Goal: Task Accomplishment & Management: Complete application form

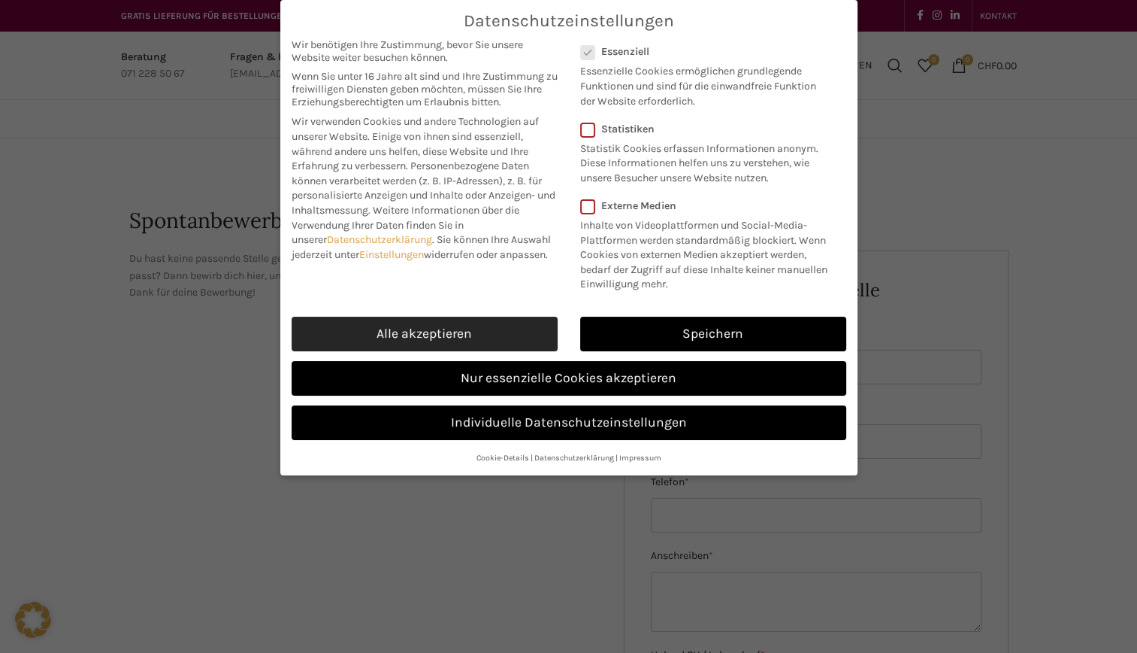
click at [495, 328] on link "Alle akzeptieren" at bounding box center [425, 333] width 266 height 35
checkbox input "true"
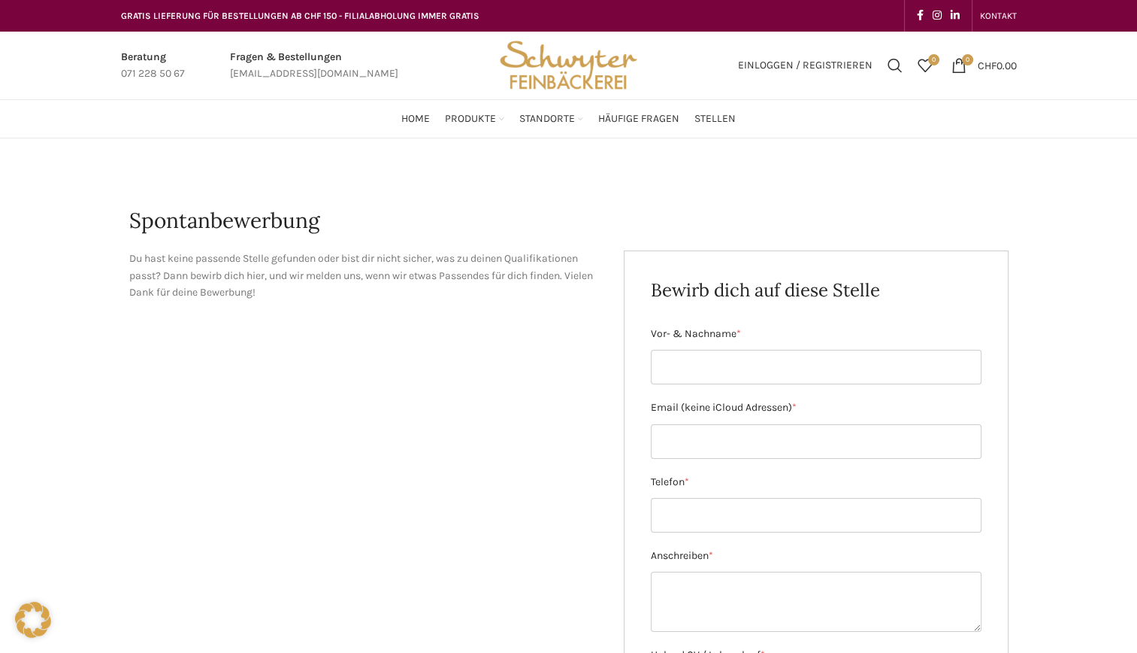
click at [1061, 91] on div "Beratung 071 228 50 67 Fragen & Bestellungen [EMAIL_ADDRESS][DOMAIN_NAME] Einlo…" at bounding box center [568, 66] width 1137 height 68
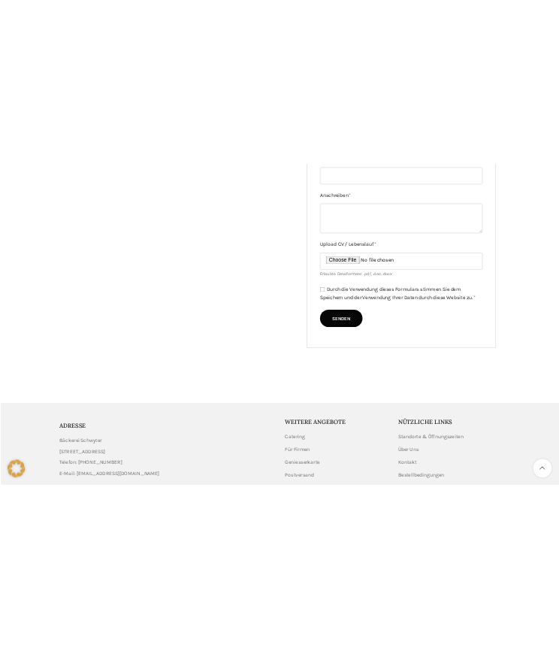
scroll to position [609, 0]
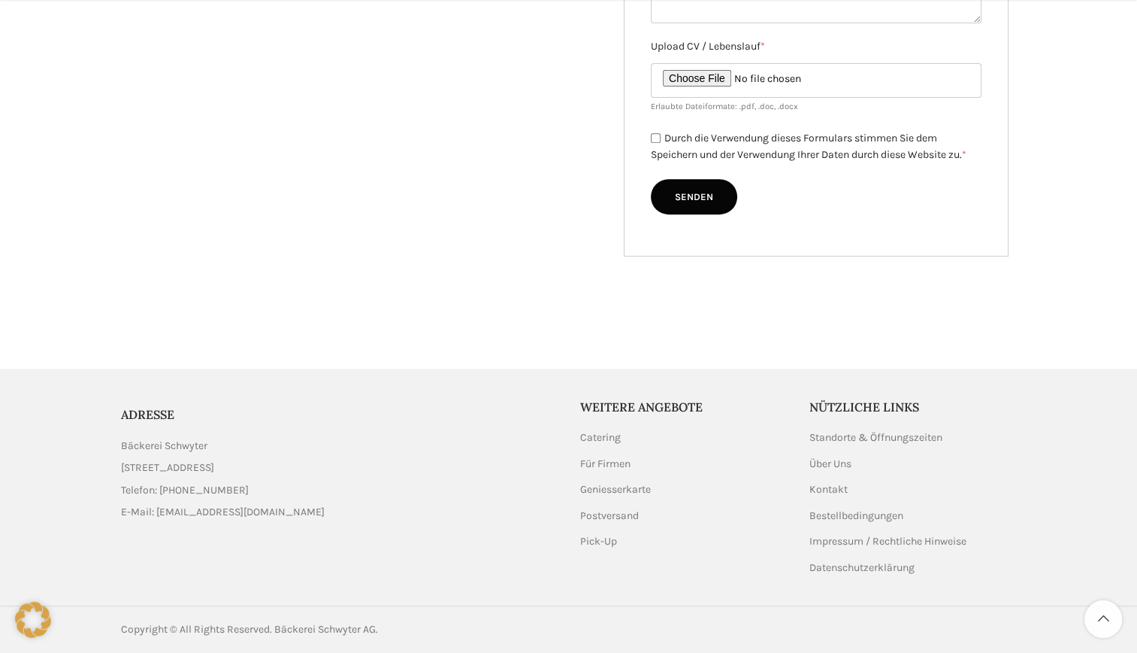
drag, startPoint x: 117, startPoint y: 444, endPoint x: 292, endPoint y: 466, distance: 175.9
click at [292, 466] on div "ADRESSE Bäckerei Schwyter [STREET_ADDRESS] Telefon: [PHONE_NUMBER] E-Mail: [EMA…" at bounding box center [340, 463] width 452 height 130
copy ul "Bäckerei Schwyter [STREET_ADDRESS]"
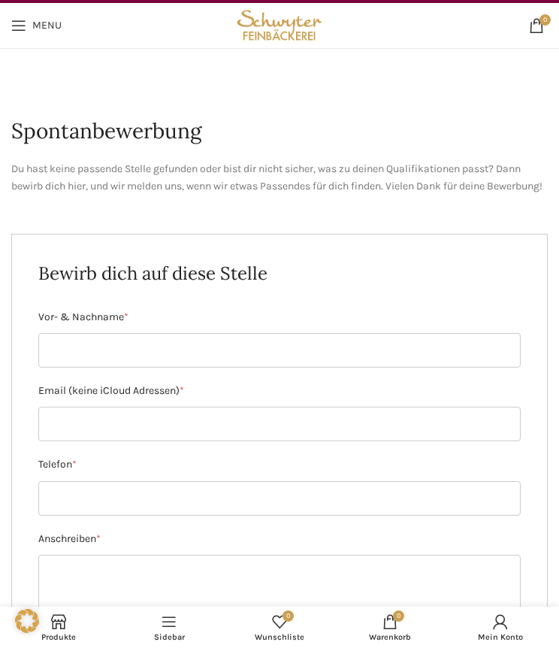
scroll to position [25, 0]
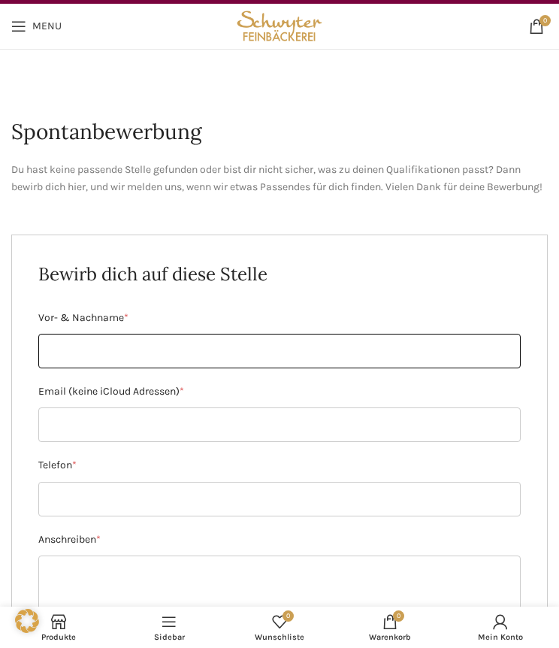
click at [114, 368] on input "Vor- & Nachname *" at bounding box center [279, 351] width 483 height 35
type input "[PERSON_NAME]"
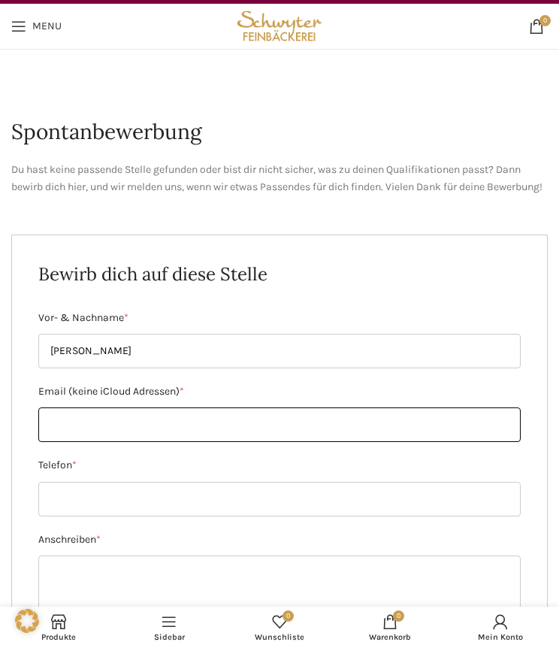
click at [101, 437] on input "Email (keine iCloud Adressen) *" at bounding box center [279, 424] width 483 height 35
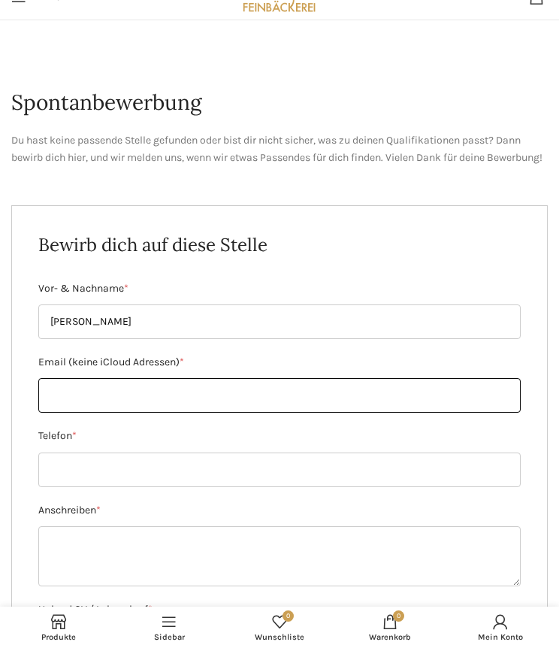
scroll to position [61, 0]
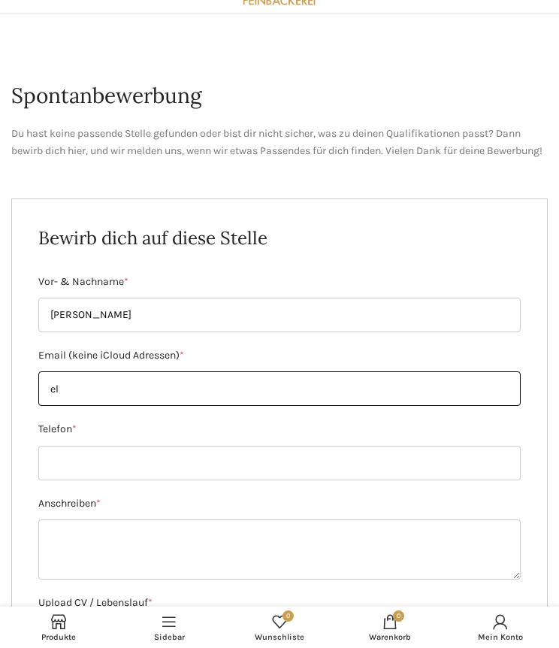
type input "[EMAIL_ADDRESS][DOMAIN_NAME]"
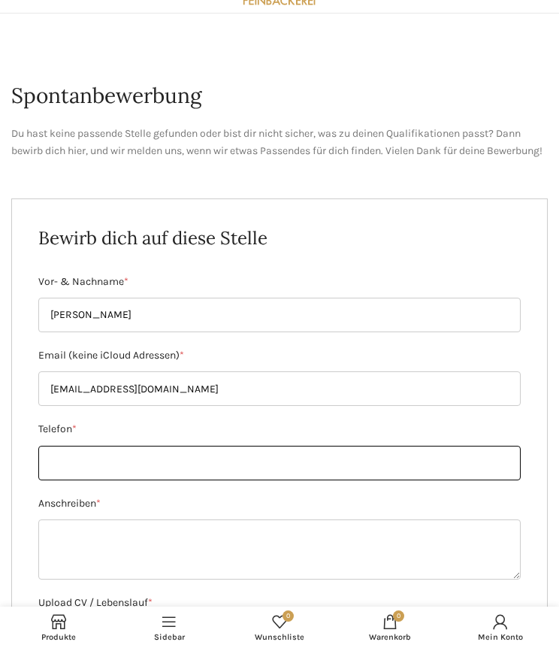
click at [117, 480] on input "Telefon *" at bounding box center [279, 463] width 483 height 35
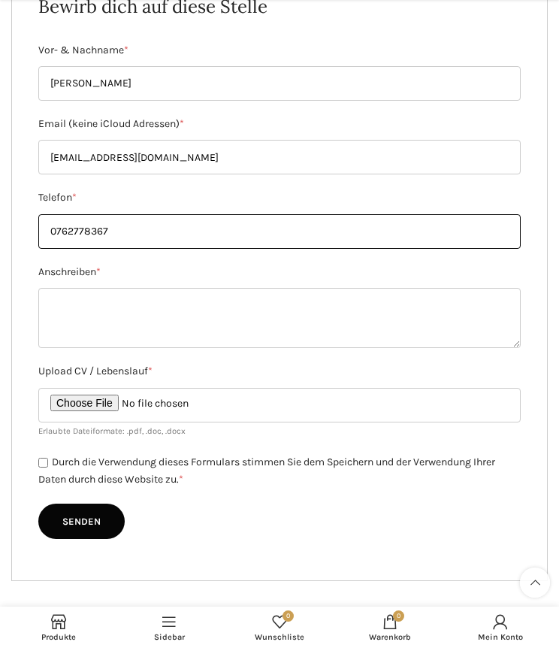
scroll to position [298, 0]
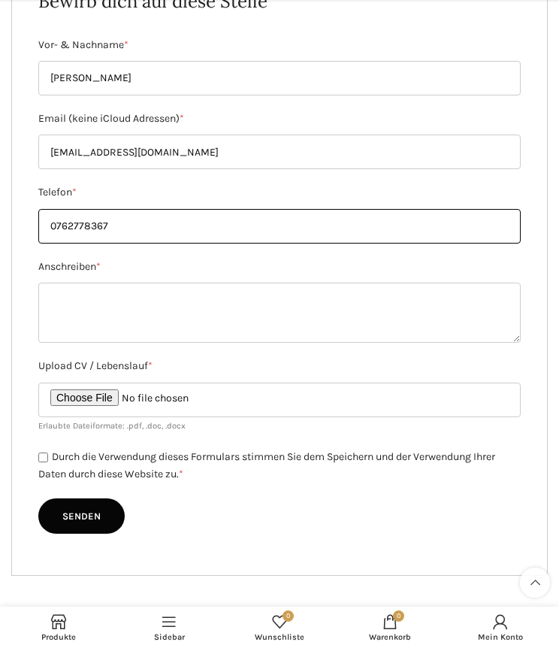
type input "0762778367"
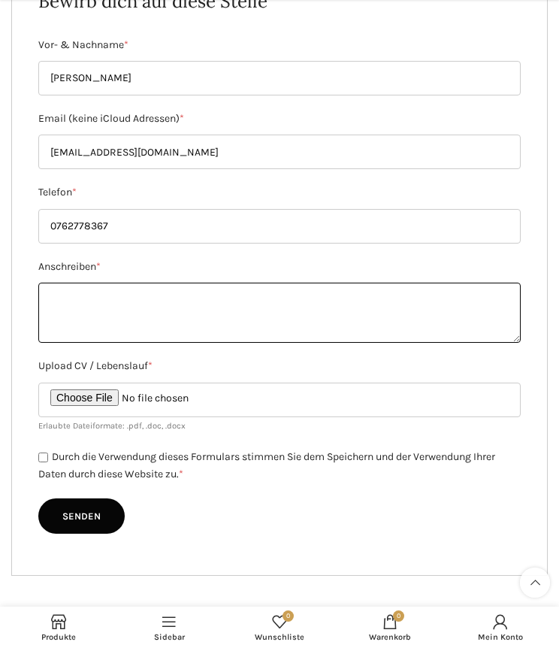
click at [114, 342] on textarea "Anschreiben *" at bounding box center [279, 313] width 483 height 60
paste textarea "Sehr geehrte Damen und Herren Anbei sende ich Ihnen meine Bewerbungsunterlagen …"
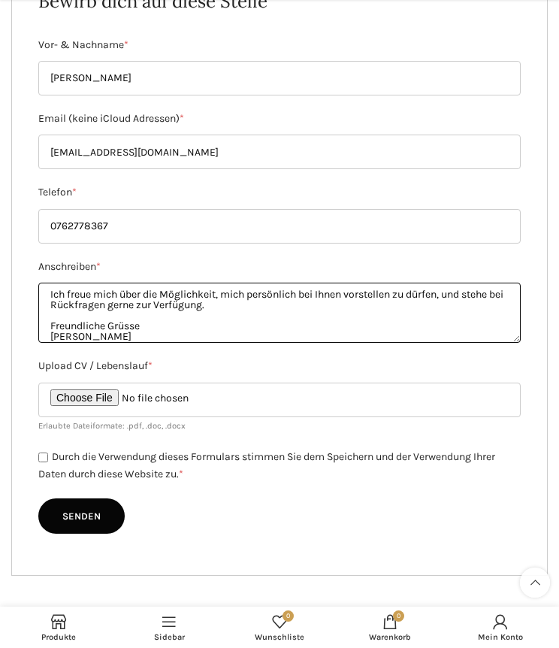
scroll to position [0, 0]
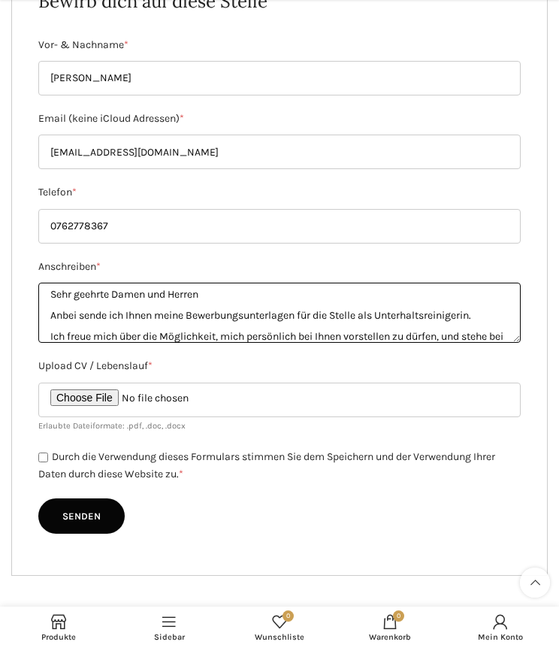
drag, startPoint x: 481, startPoint y: 332, endPoint x: 307, endPoint y: 332, distance: 173.7
click at [307, 332] on textarea "Sehr geehrte Damen und Herren Anbei sende ich Ihnen meine Bewerbungsunterlagen …" at bounding box center [279, 313] width 483 height 60
click at [310, 335] on textarea "Sehr geehrte Damen und Herren Anbei sende ich Ihnen meine Bewerbungsunterlagen …" at bounding box center [279, 313] width 483 height 60
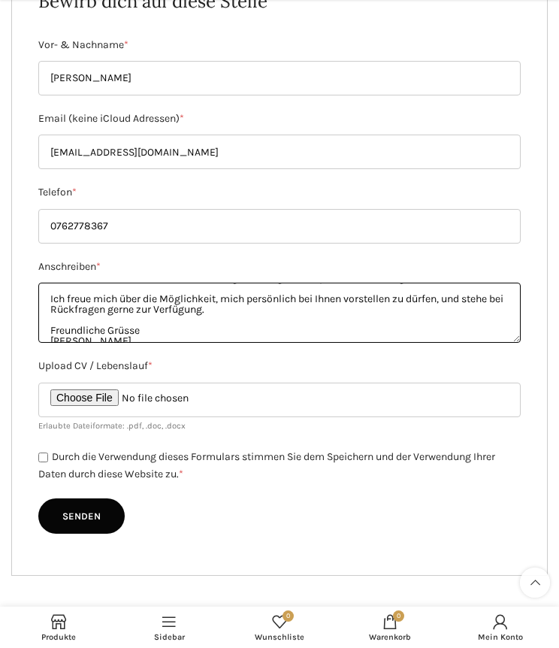
scroll to position [47, 0]
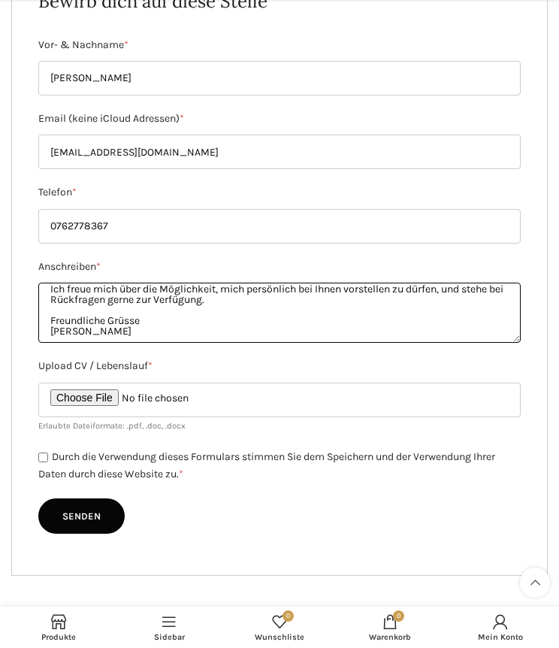
type textarea "Sehr geehrte Damen und Herren Anbei sende ich Ihnen meine Bewerbungsunterlagen …"
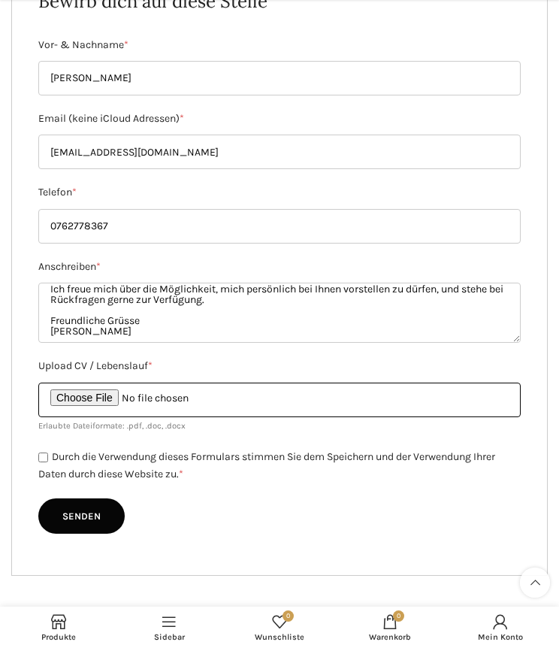
click at [126, 410] on input "Upload CV / Lebenslauf *" at bounding box center [279, 400] width 483 height 35
click at [129, 410] on input "Upload CV / Lebenslauf *" at bounding box center [279, 400] width 483 height 35
type input "C:\fakepath\Lebenslauf_Fetaj_Elvira.pdf"
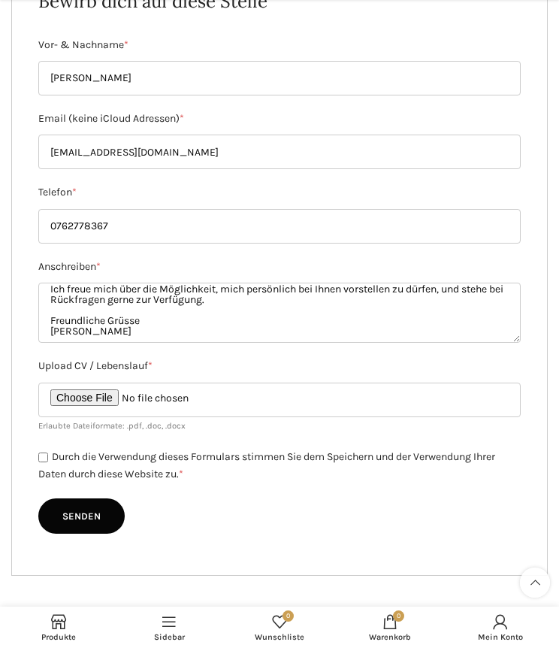
click at [44, 462] on input "Durch die Verwendung dieses Formulars stimmen Sie dem Speichern und der Verwend…" at bounding box center [43, 458] width 10 height 10
checkbox input "true"
click at [210, 519] on div "Senden" at bounding box center [279, 516] width 483 height 36
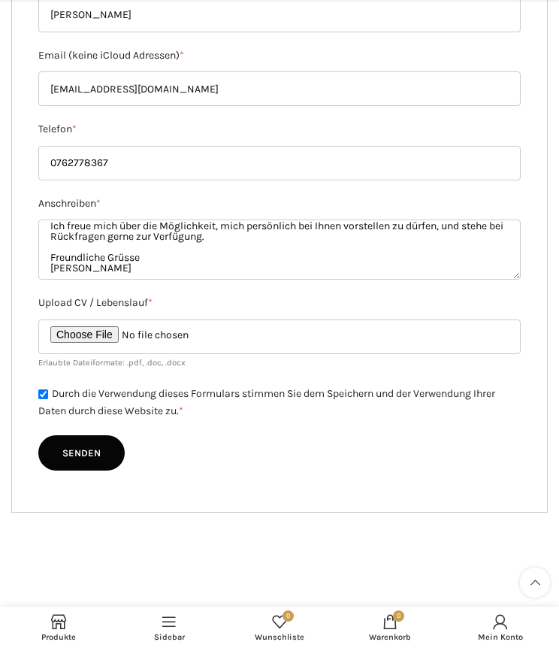
scroll to position [370, 0]
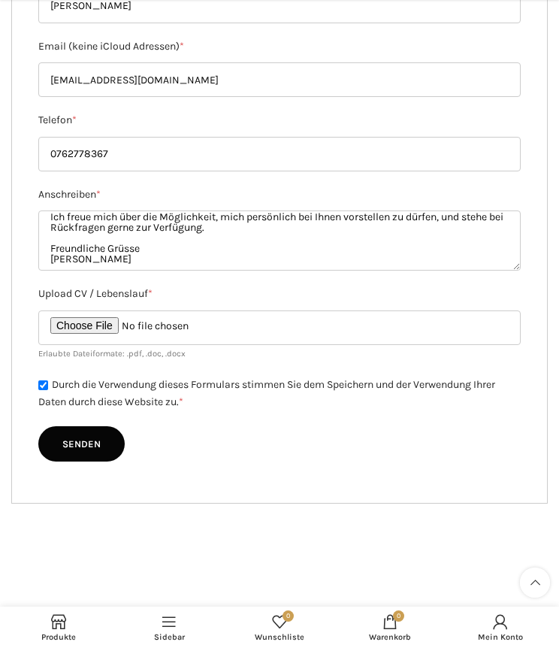
click at [105, 459] on input "Senden" at bounding box center [81, 444] width 86 height 36
type input "Senden"
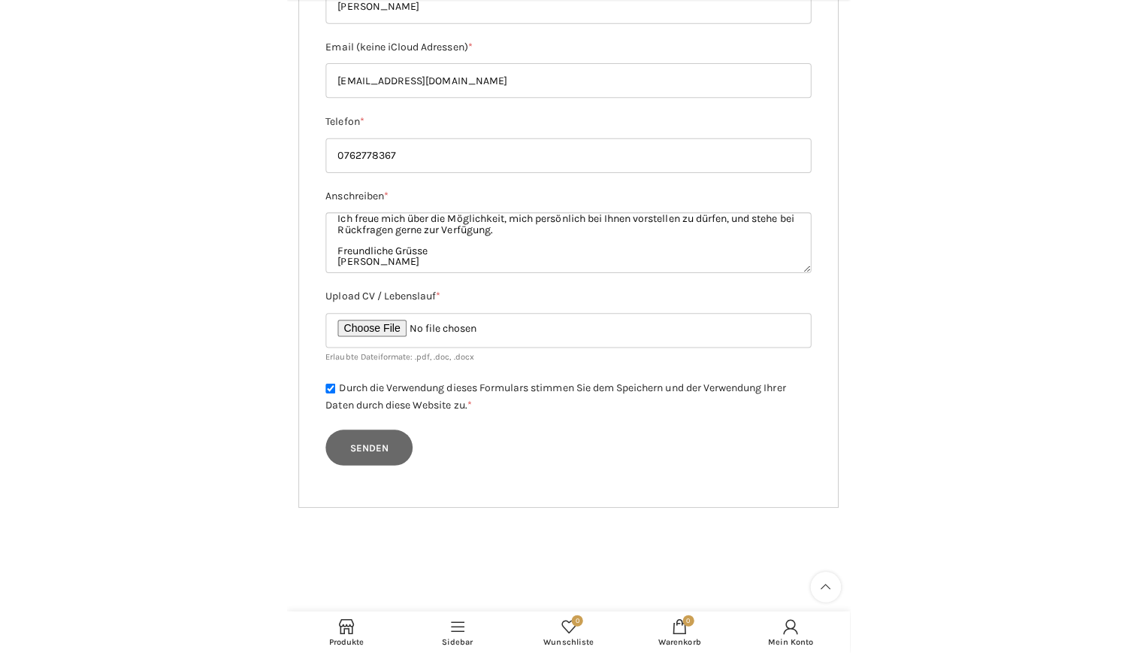
scroll to position [0, 0]
